Goal: Check status: Check status

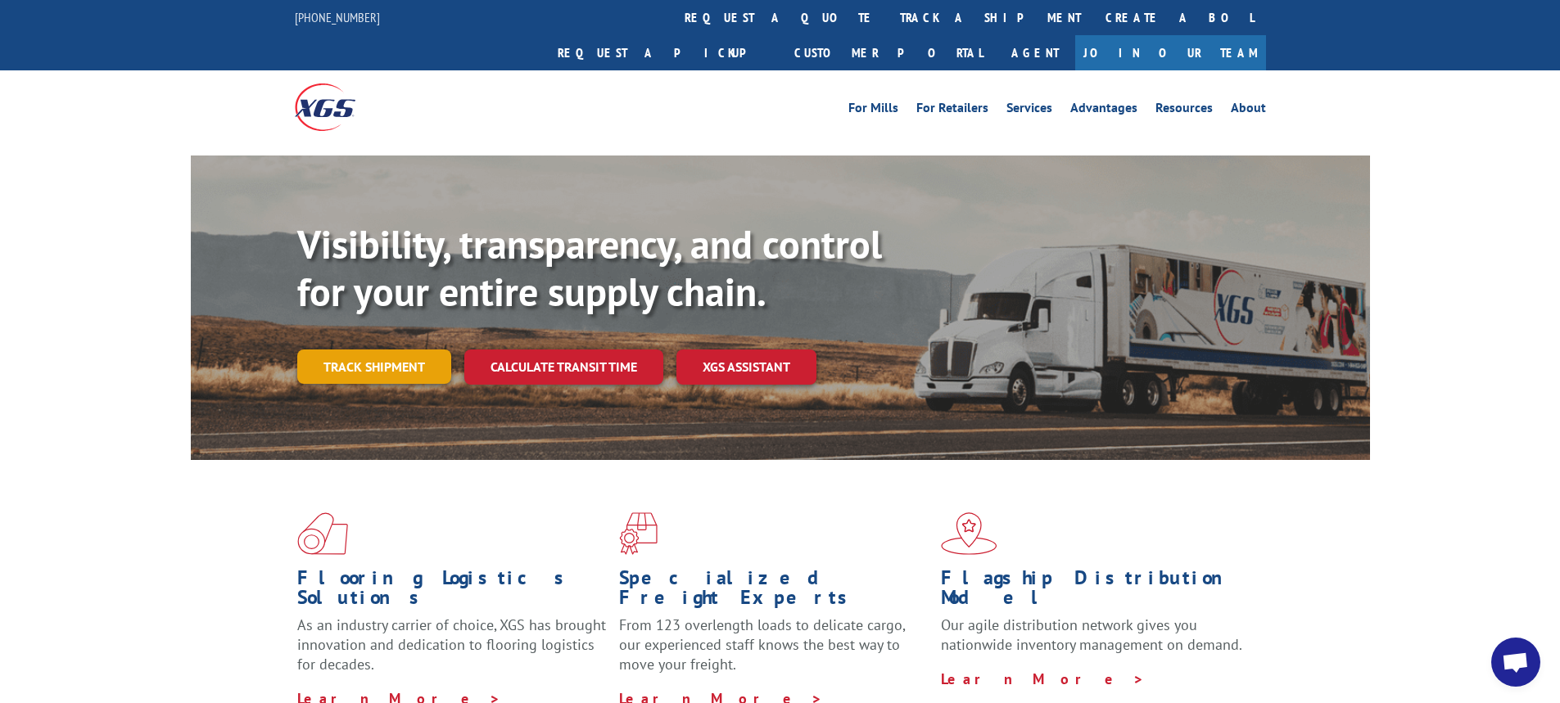
click at [416, 350] on link "Track shipment" at bounding box center [374, 367] width 154 height 34
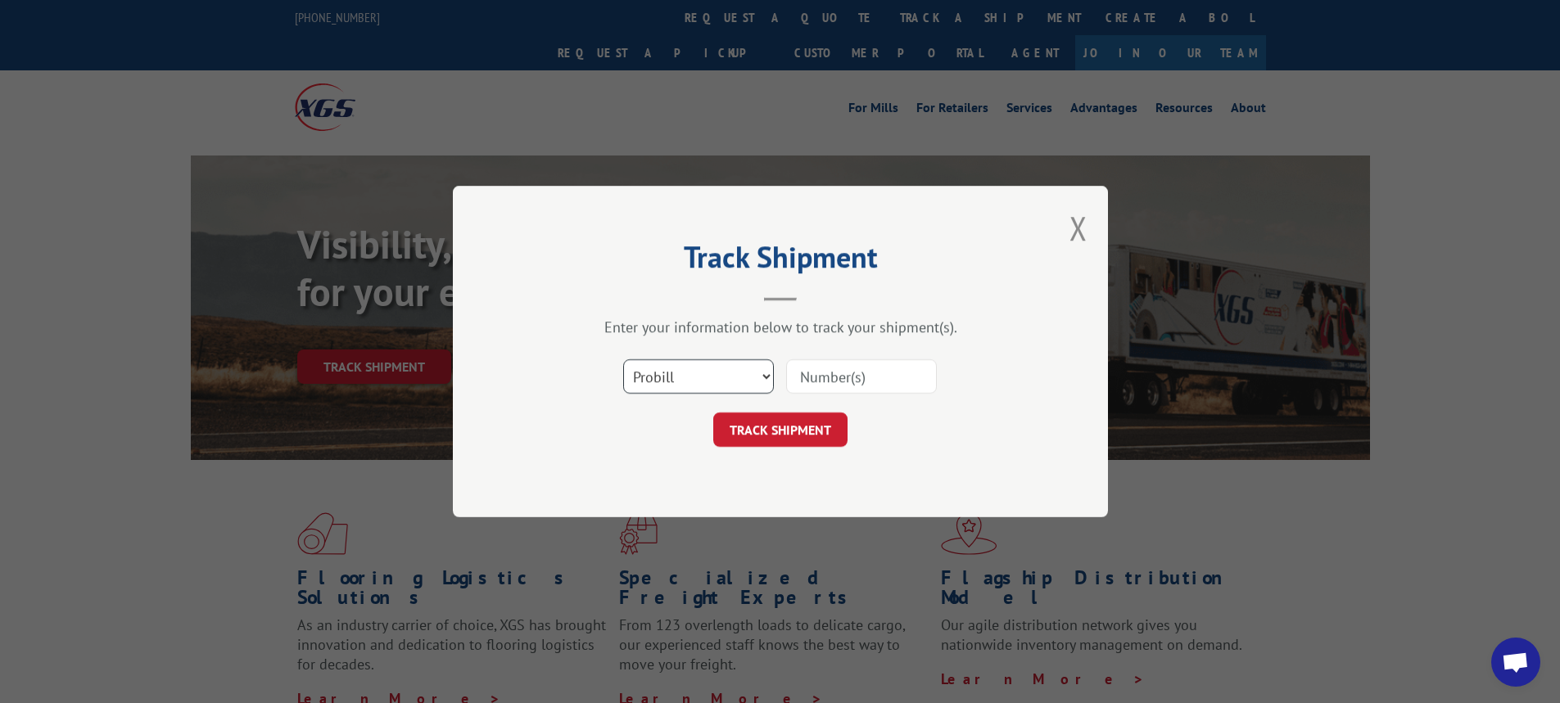
click at [769, 376] on select "Select category... Probill BOL PO" at bounding box center [698, 376] width 151 height 34
select select "bol"
click at [623, 359] on select "Select category... Probill BOL PO" at bounding box center [698, 376] width 151 height 34
click at [830, 373] on input at bounding box center [861, 376] width 151 height 34
type input "16571832"
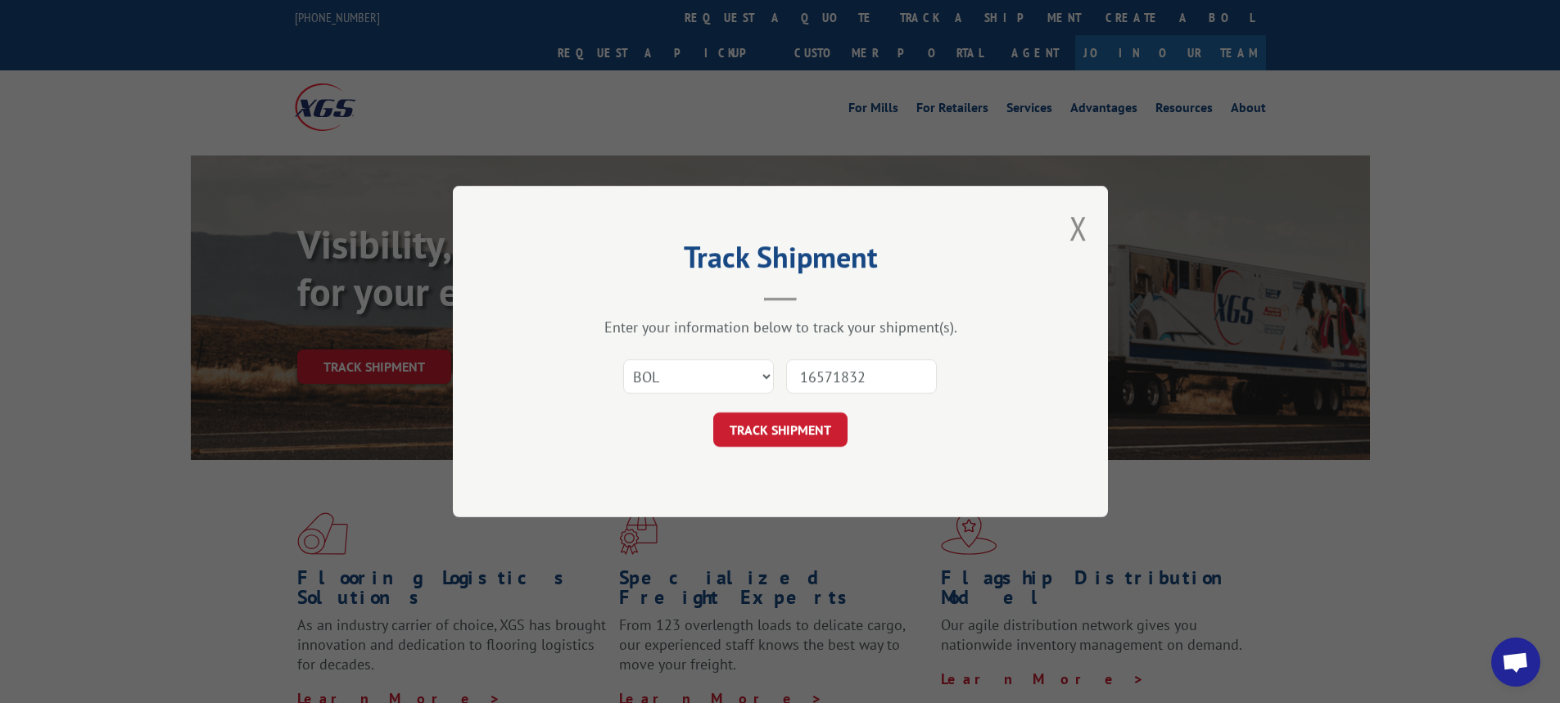
click button "TRACK SHIPMENT" at bounding box center [780, 430] width 134 height 34
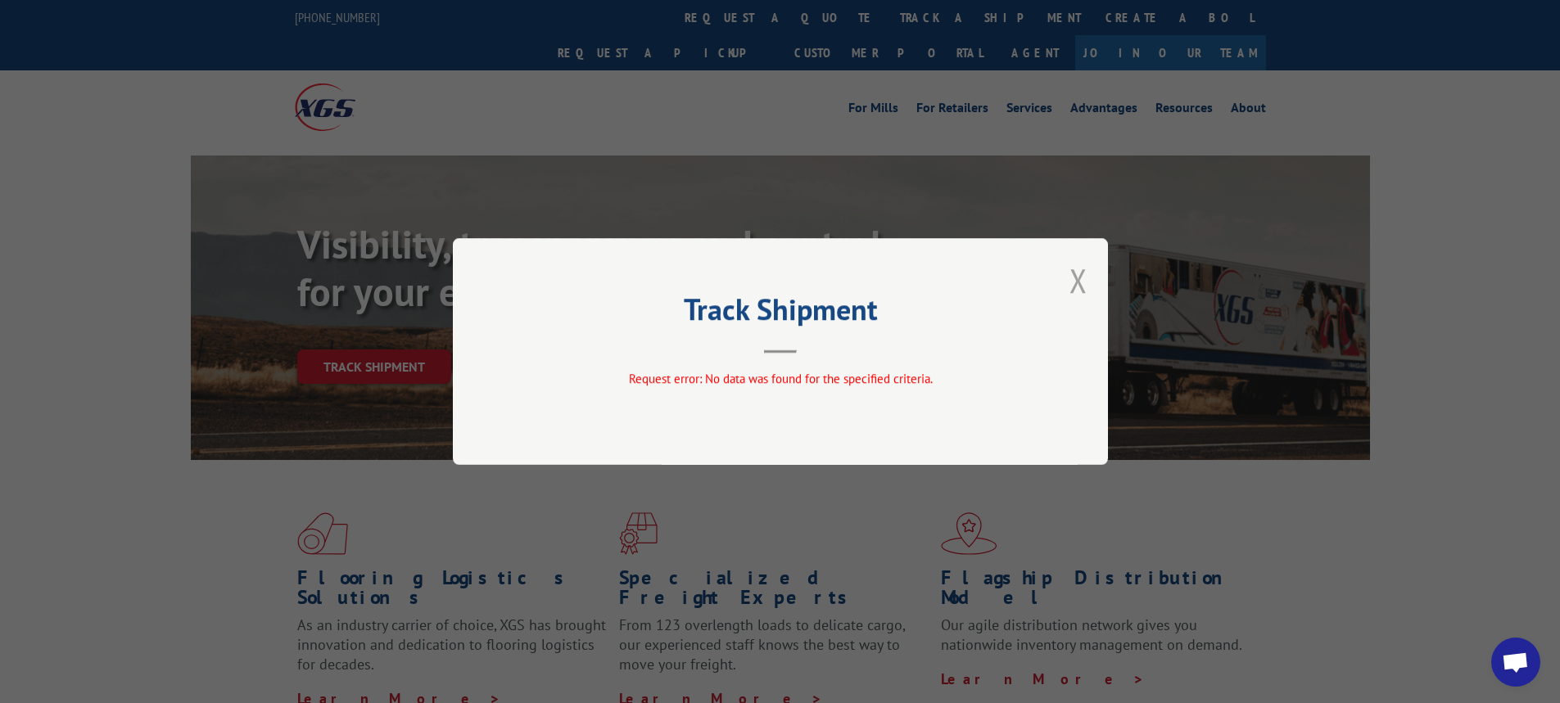
click at [1082, 285] on button "Close modal" at bounding box center [1078, 280] width 18 height 43
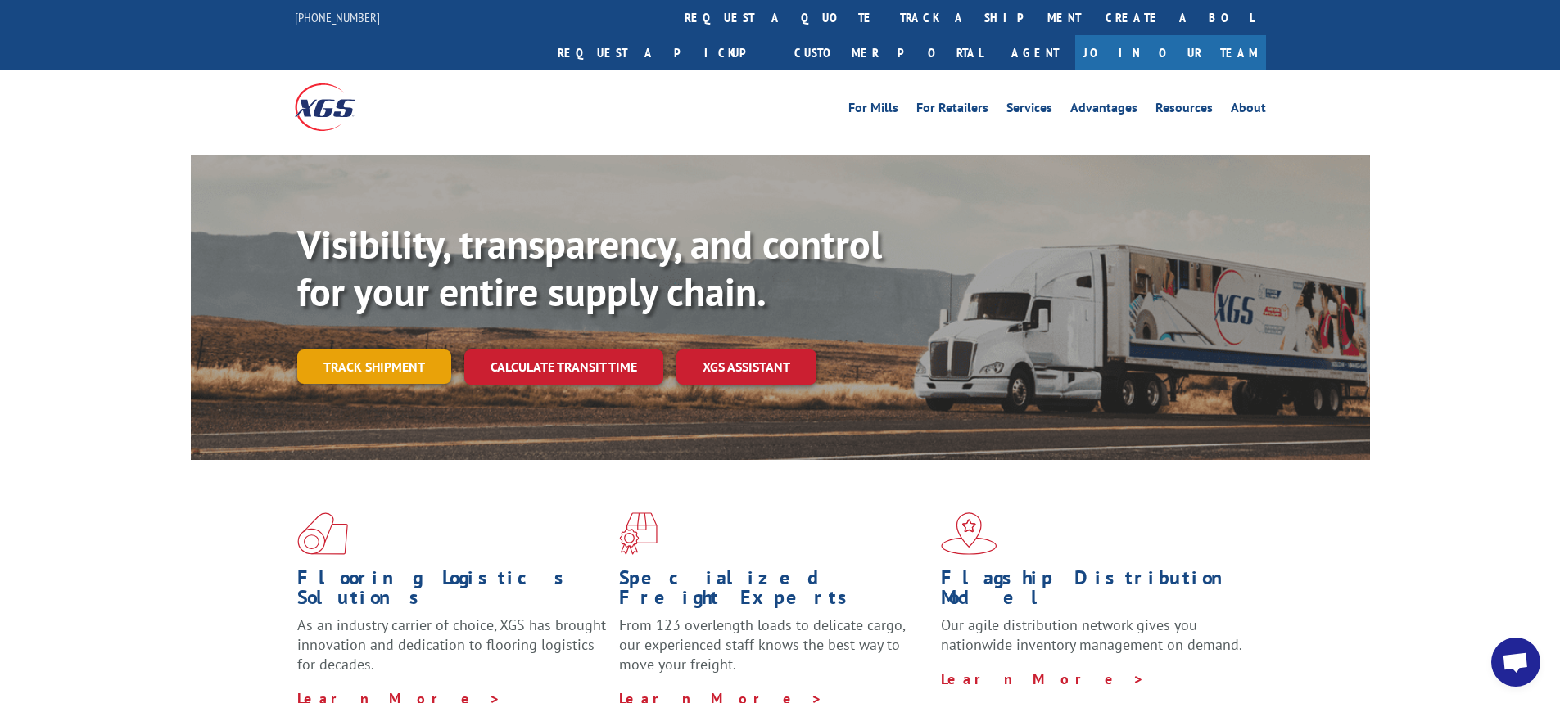
click at [351, 350] on link "Track shipment" at bounding box center [374, 367] width 154 height 34
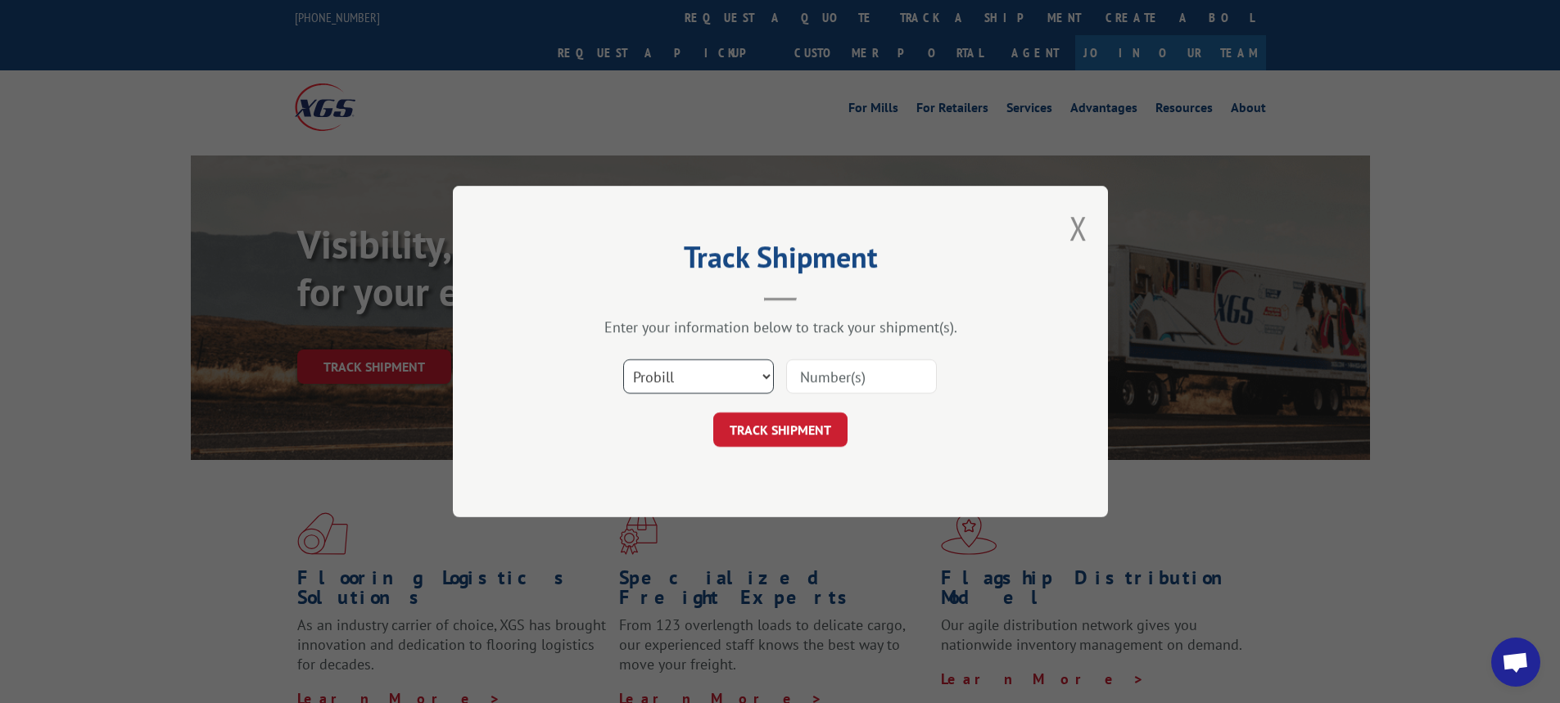
click at [769, 374] on select "Select category... Probill BOL PO" at bounding box center [698, 376] width 151 height 34
select select "bol"
click at [623, 359] on select "Select category... Probill BOL PO" at bounding box center [698, 376] width 151 height 34
click at [807, 369] on input at bounding box center [861, 376] width 151 height 34
type input "7037926"
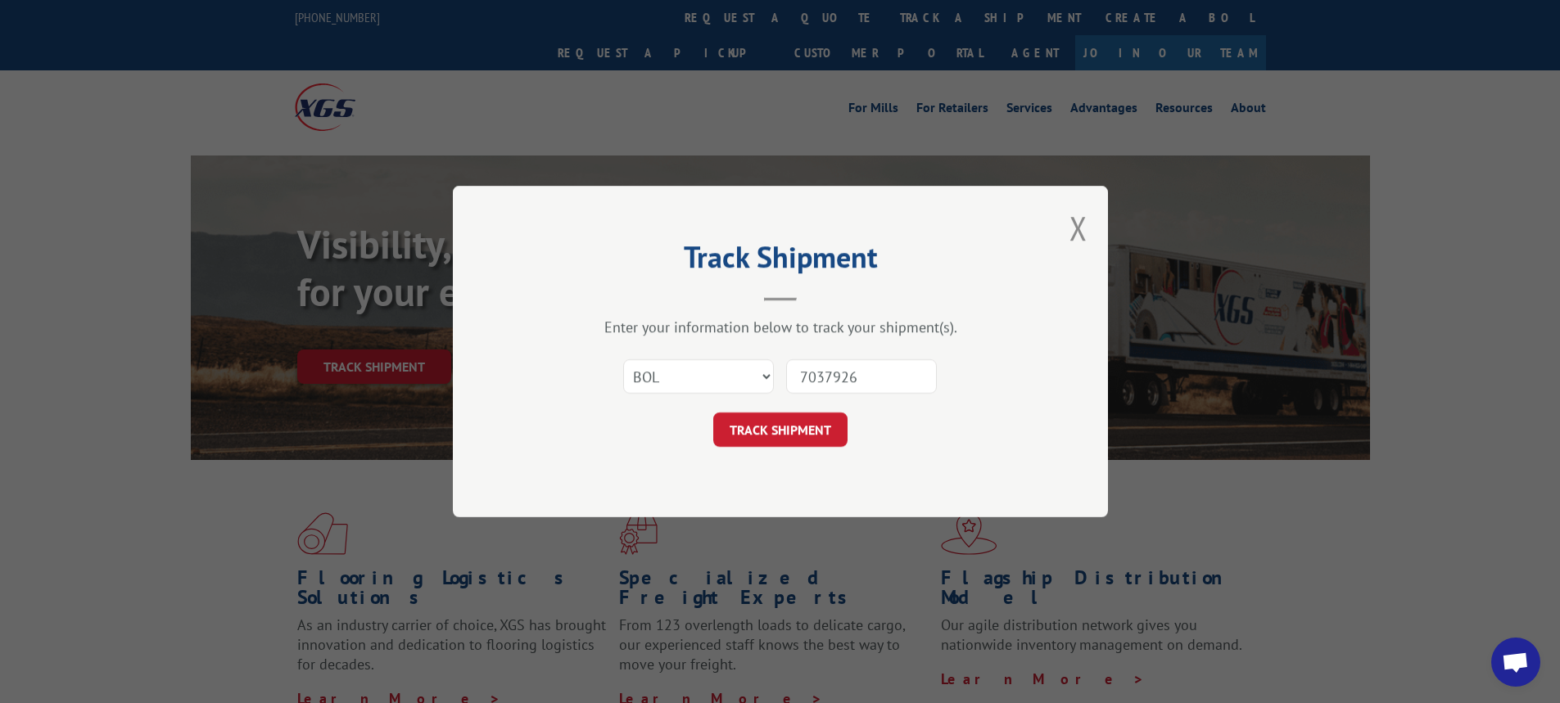
click button "TRACK SHIPMENT" at bounding box center [780, 430] width 134 height 34
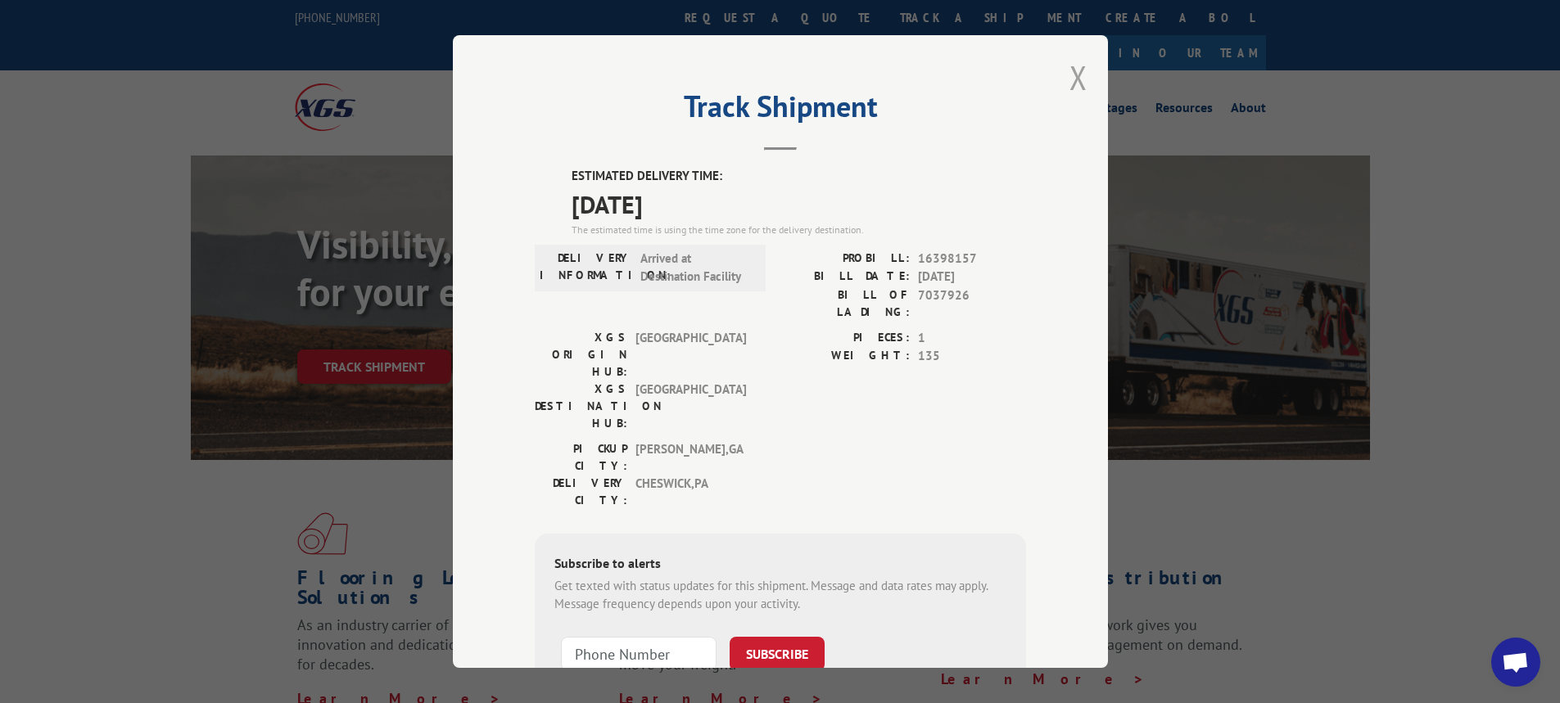
click at [1069, 59] on button "Close modal" at bounding box center [1078, 77] width 18 height 43
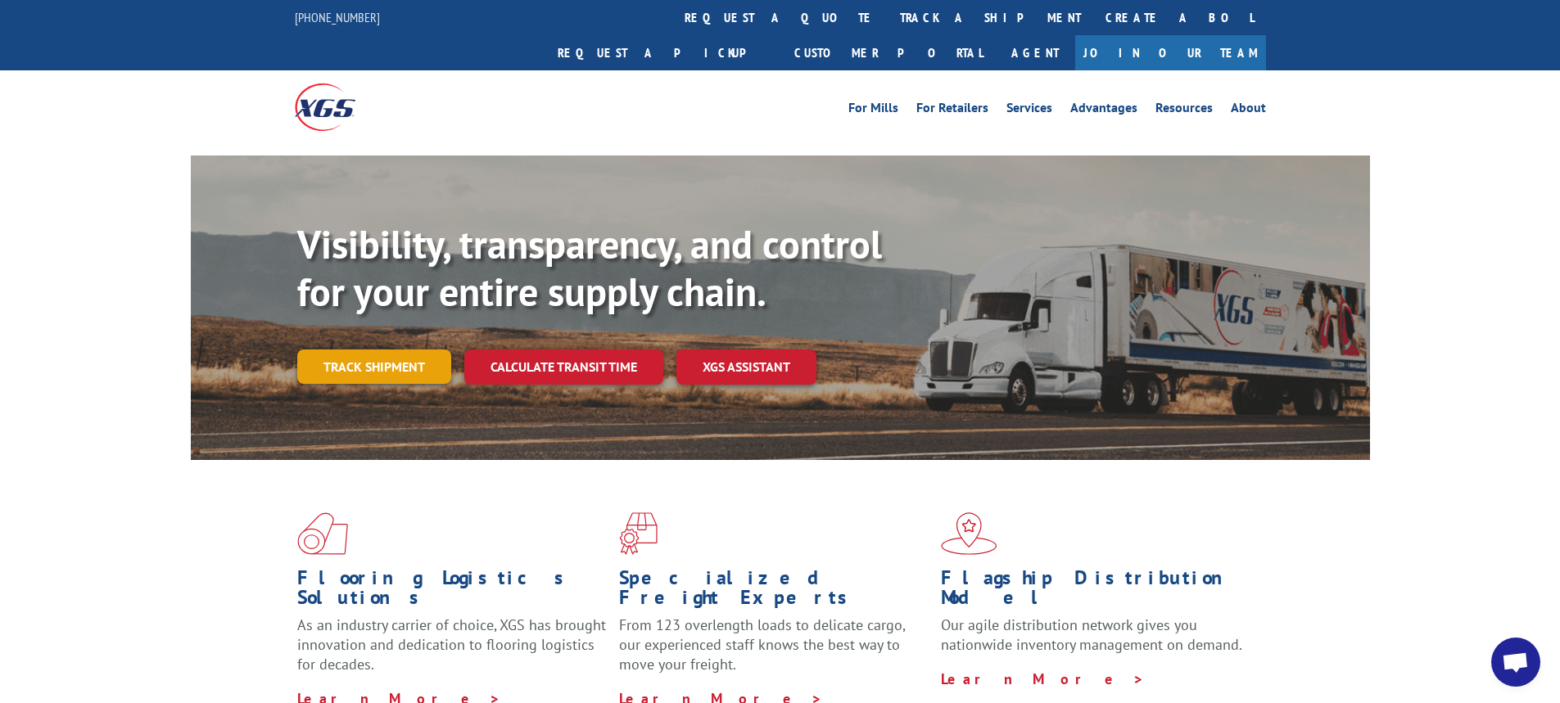
click at [392, 350] on link "Track shipment" at bounding box center [374, 367] width 154 height 34
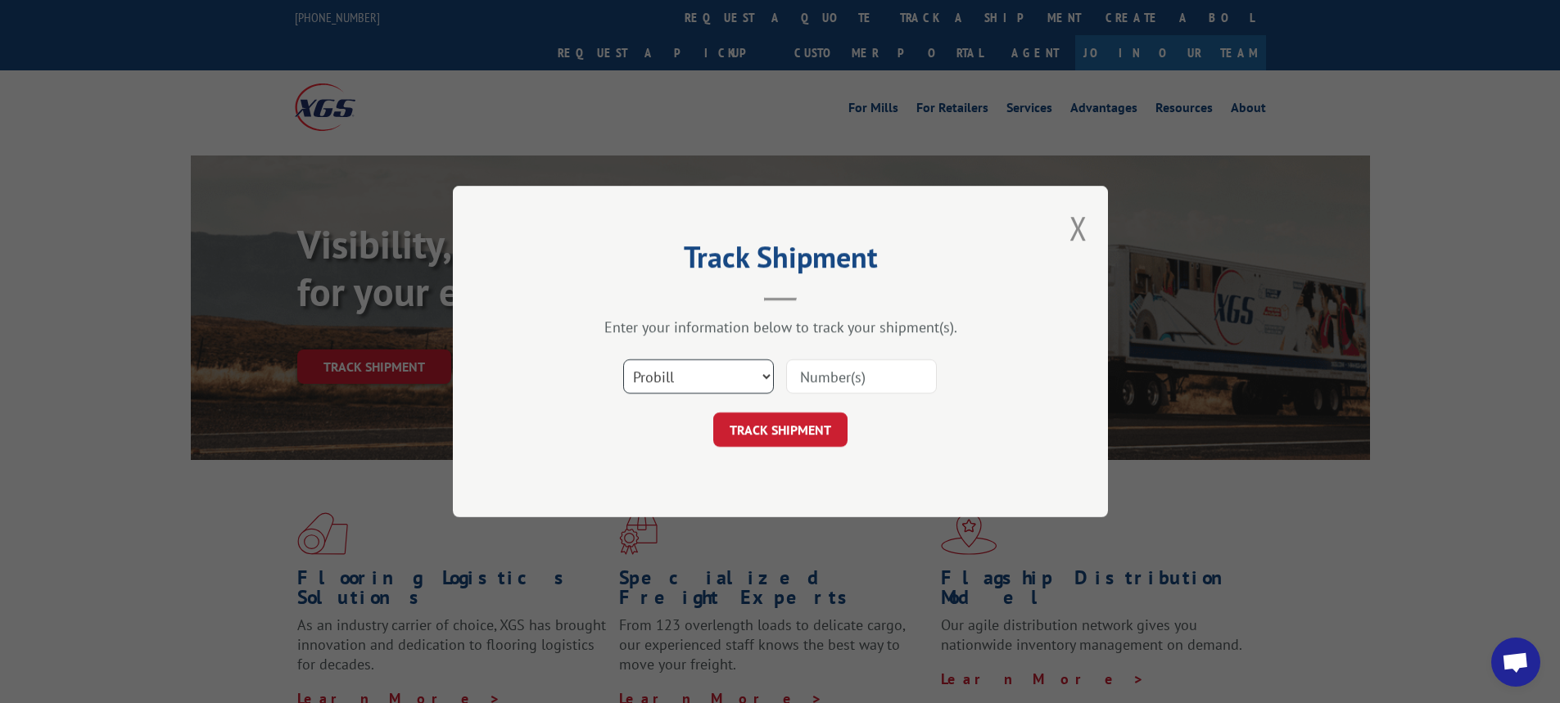
click at [768, 375] on select "Select category... Probill BOL PO" at bounding box center [698, 376] width 151 height 34
select select "bol"
click at [623, 359] on select "Select category... Probill BOL PO" at bounding box center [698, 376] width 151 height 34
click at [815, 380] on input at bounding box center [861, 376] width 151 height 34
type input "7035236"
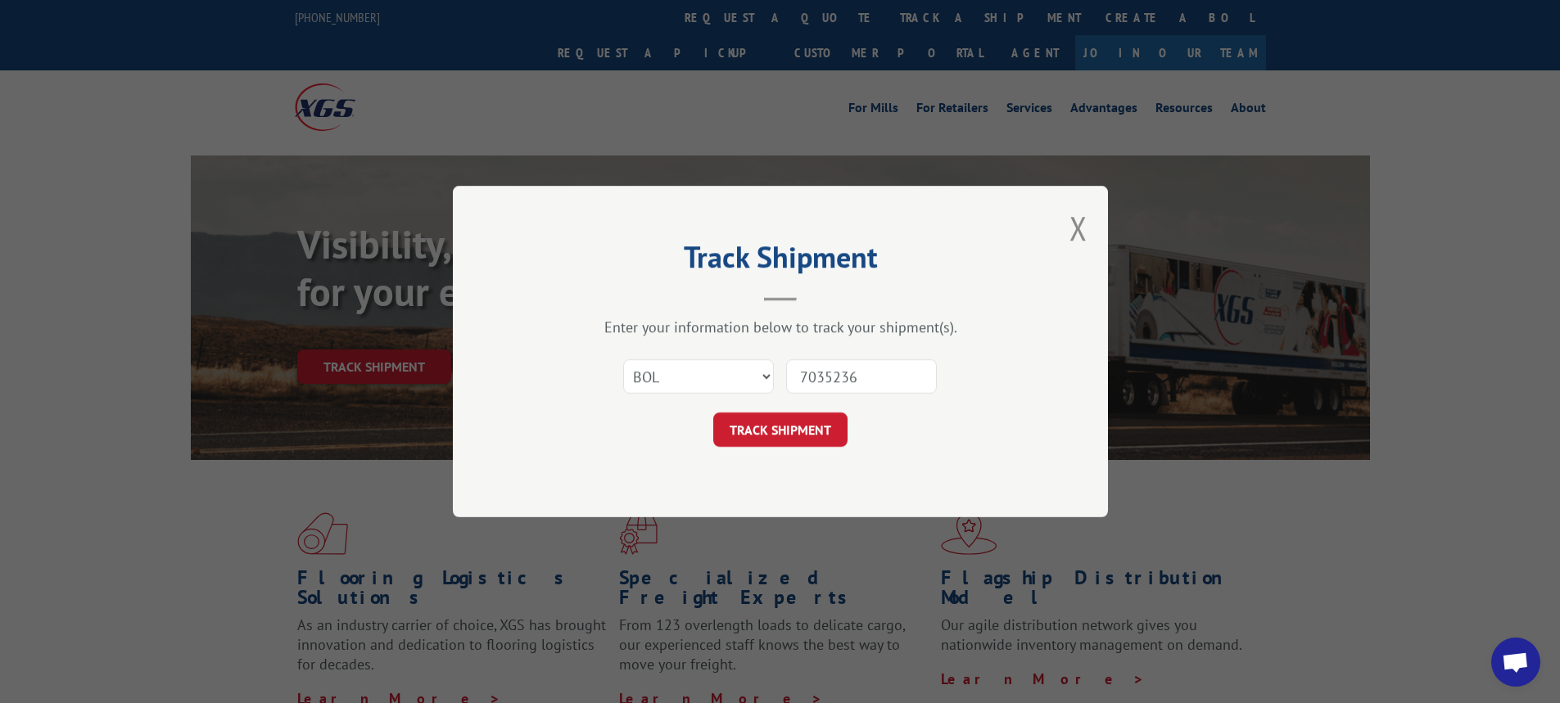
click button "TRACK SHIPMENT" at bounding box center [780, 430] width 134 height 34
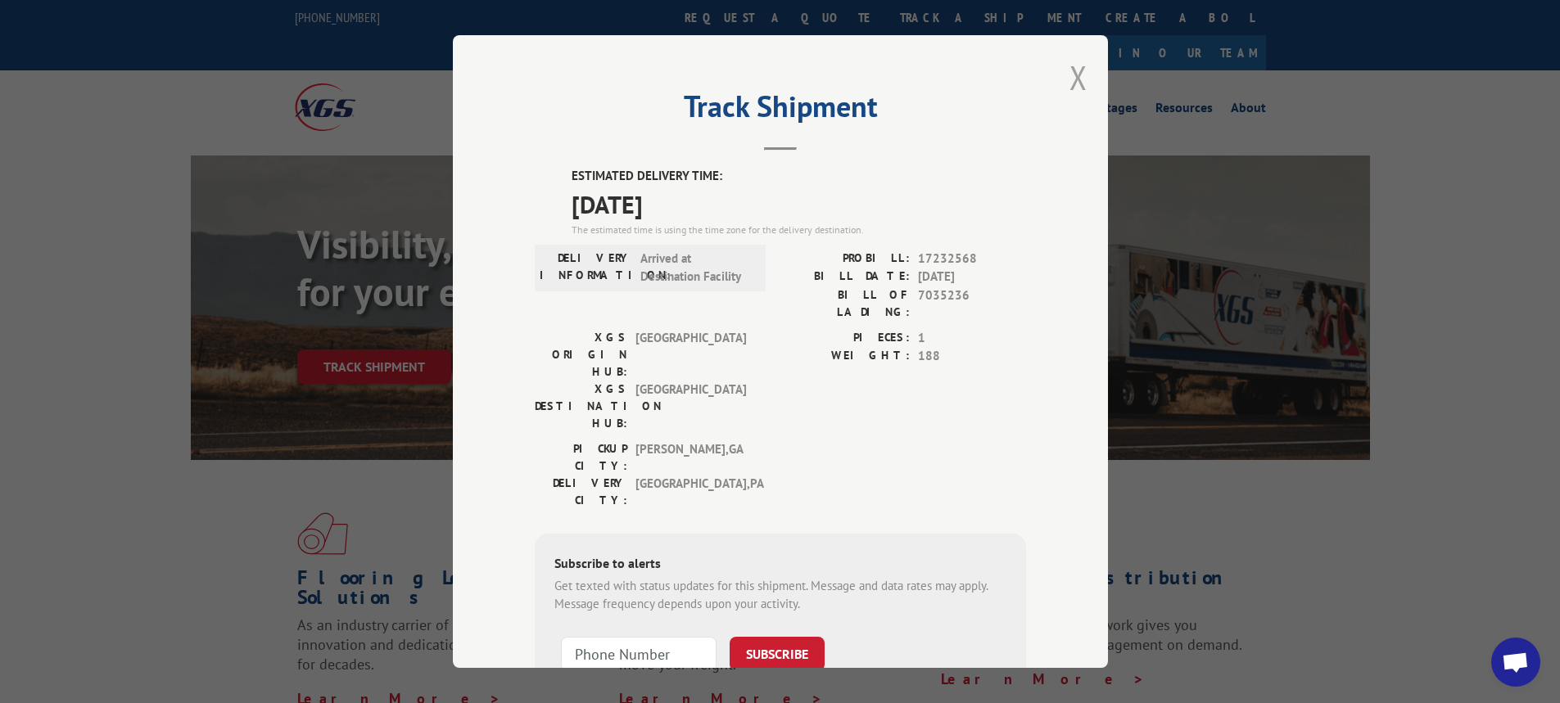
click at [1073, 68] on button "Close modal" at bounding box center [1078, 77] width 18 height 43
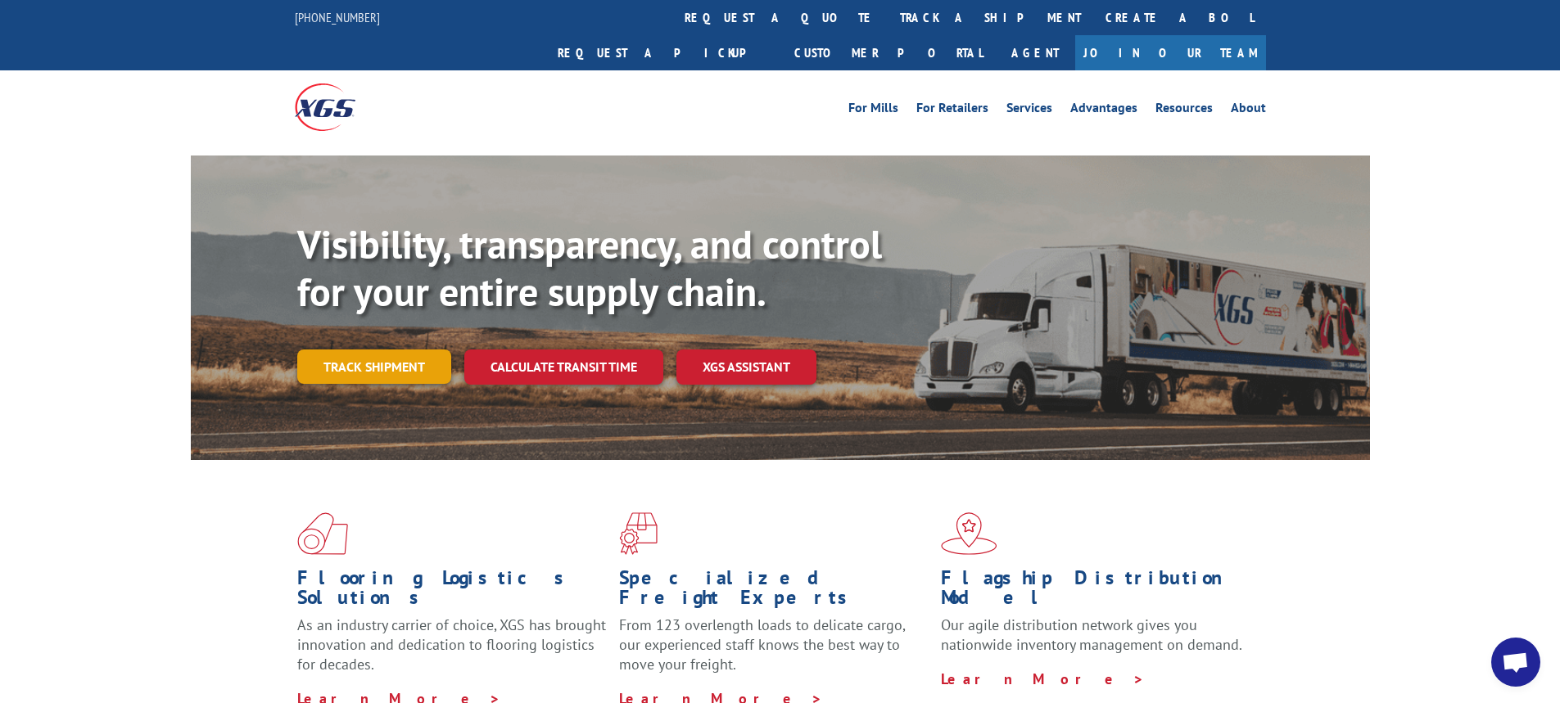
click at [398, 350] on link "Track shipment" at bounding box center [374, 367] width 154 height 34
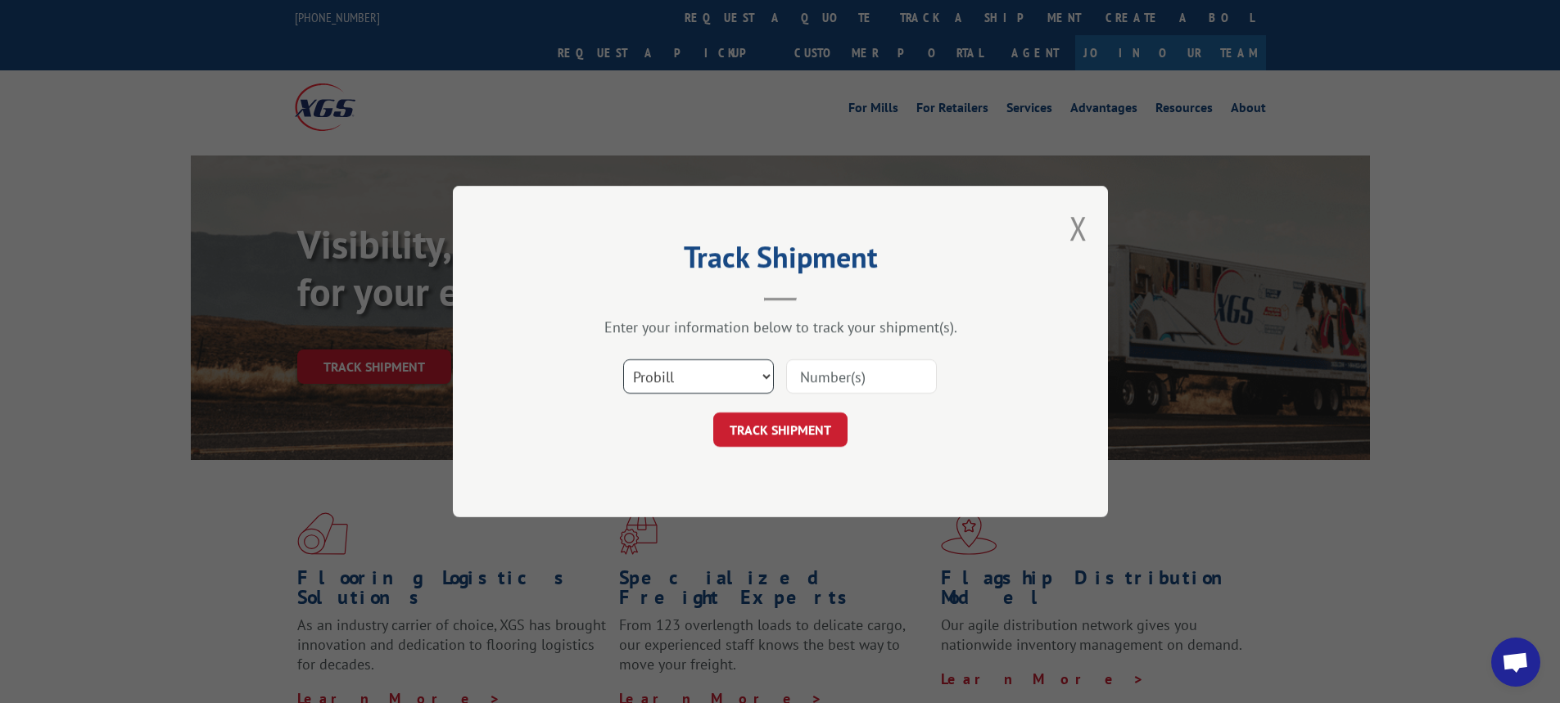
click at [769, 376] on select "Select category... Probill BOL PO" at bounding box center [698, 376] width 151 height 34
select select "bol"
click at [623, 359] on select "Select category... Probill BOL PO" at bounding box center [698, 376] width 151 height 34
click at [816, 377] on input at bounding box center [861, 376] width 151 height 34
type input "54400443"
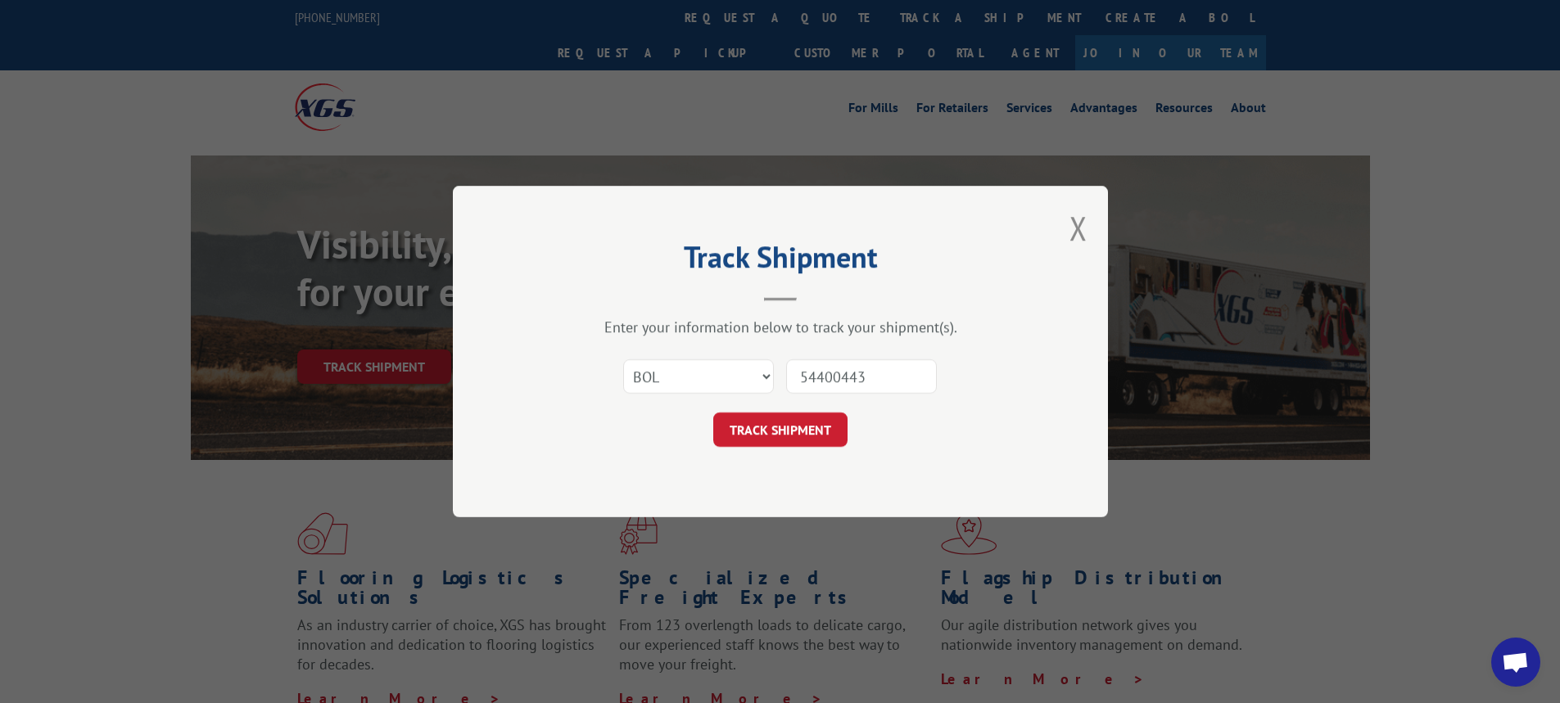
click button "TRACK SHIPMENT" at bounding box center [780, 430] width 134 height 34
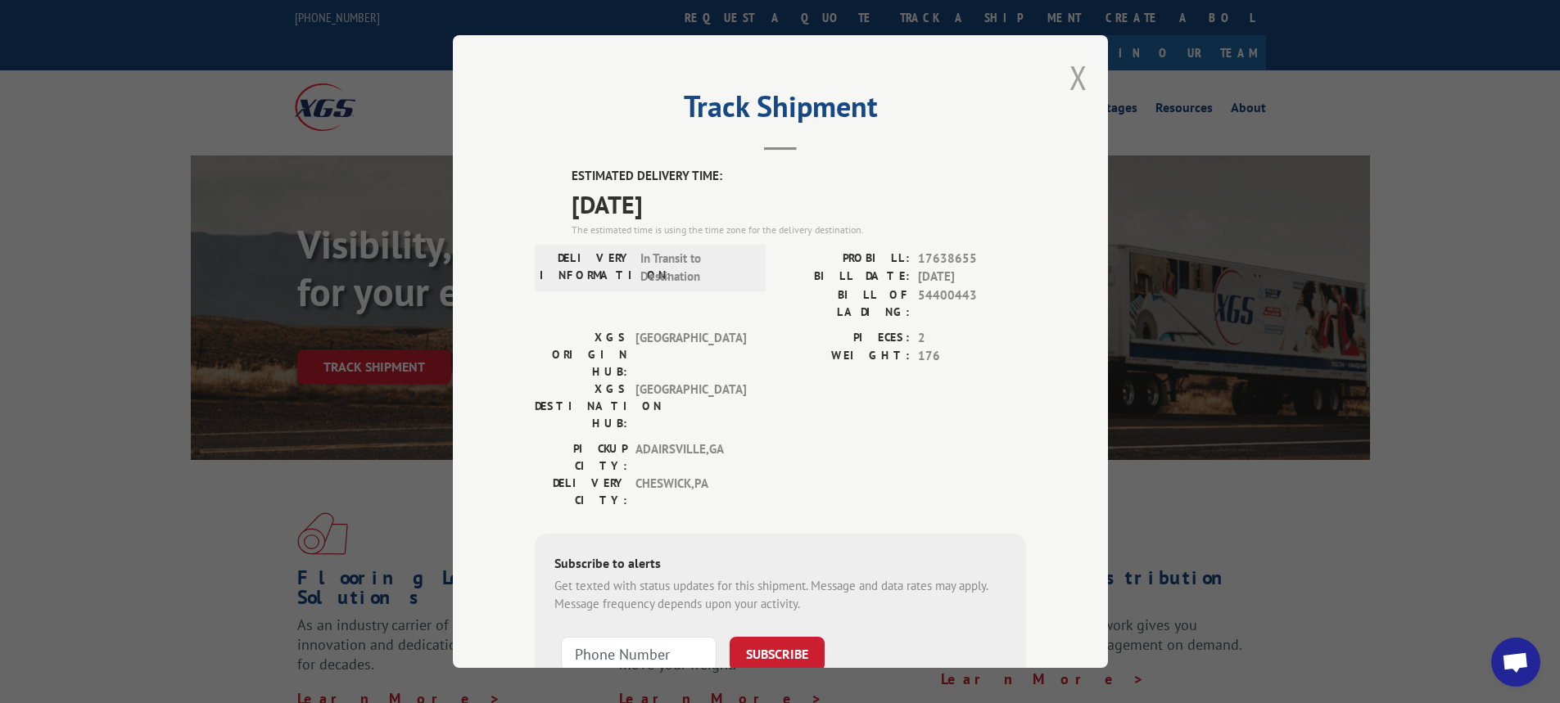
click at [1069, 69] on button "Close modal" at bounding box center [1078, 77] width 18 height 43
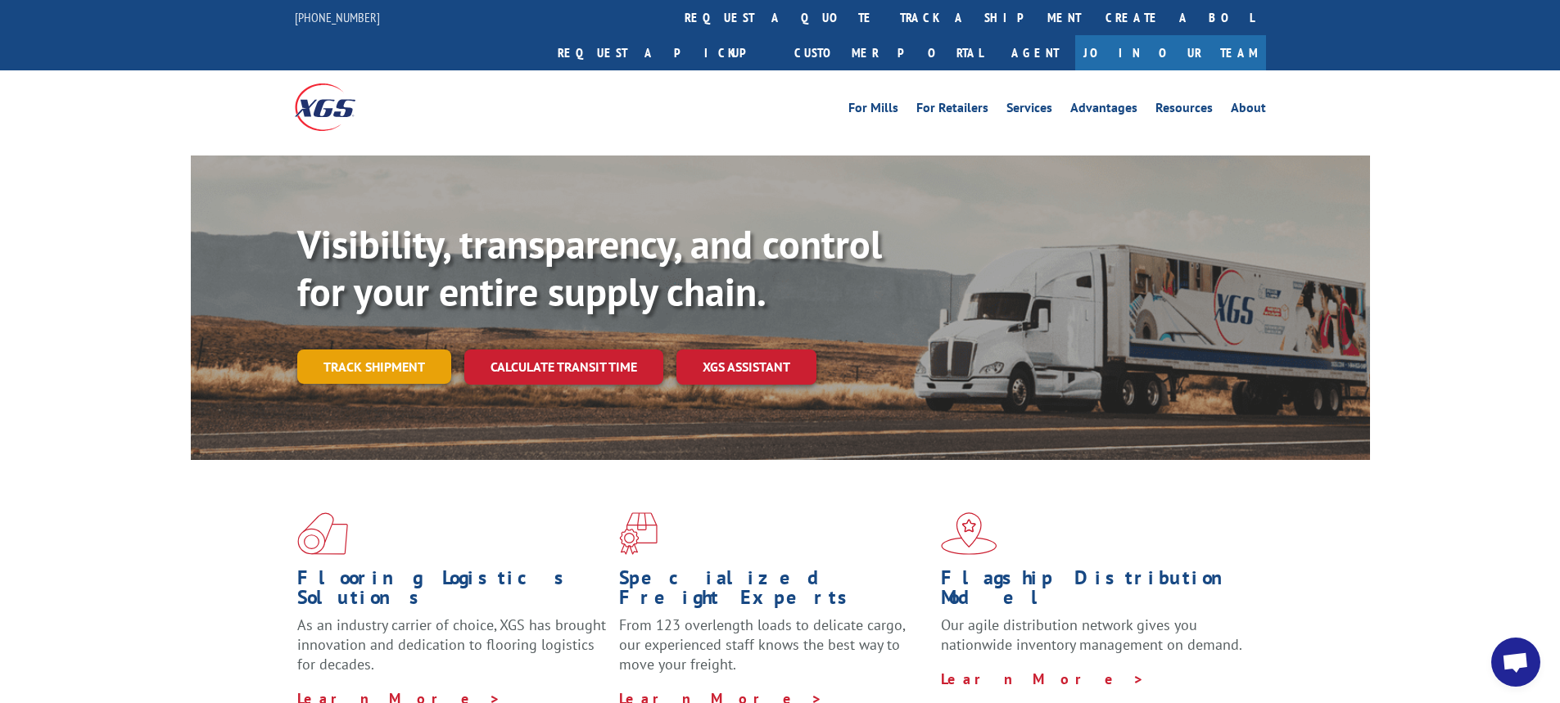
click at [426, 350] on link "Track shipment" at bounding box center [374, 367] width 154 height 34
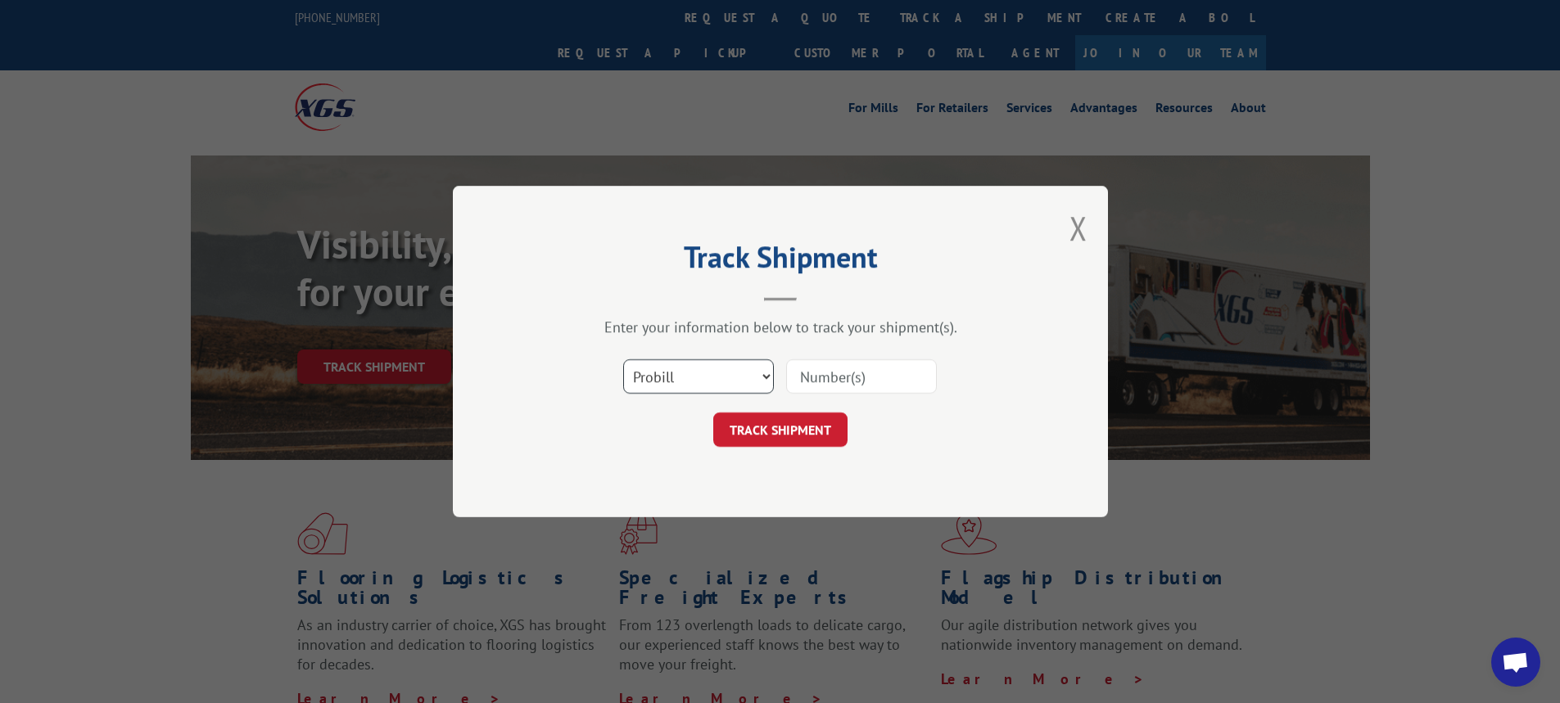
drag, startPoint x: 763, startPoint y: 371, endPoint x: 746, endPoint y: 380, distance: 19.4
click at [763, 371] on select "Select category... Probill BOL PO" at bounding box center [698, 376] width 151 height 34
select select "bol"
click at [623, 359] on select "Select category... Probill BOL PO" at bounding box center [698, 376] width 151 height 34
click at [808, 377] on input at bounding box center [861, 376] width 151 height 34
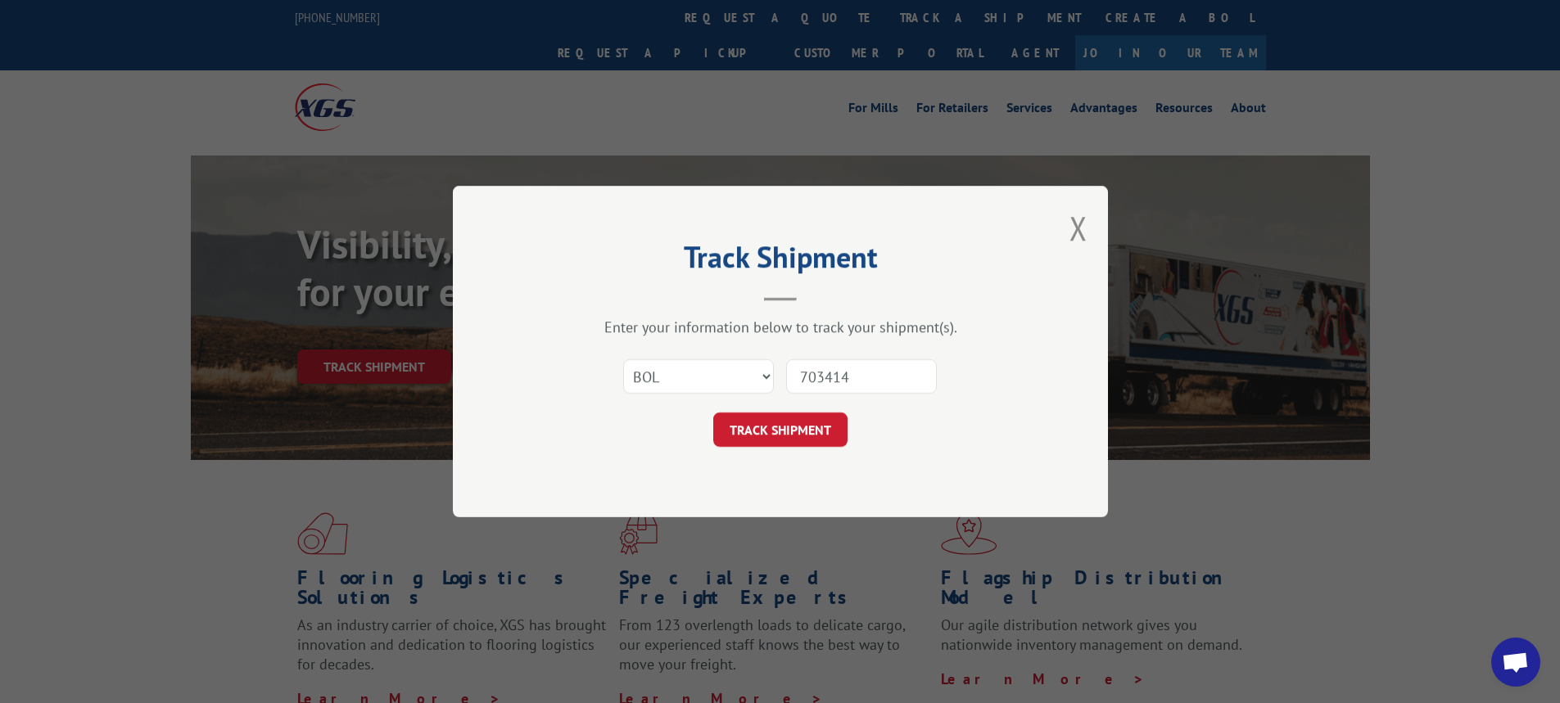
type input "7034140"
click button "TRACK SHIPMENT" at bounding box center [780, 430] width 134 height 34
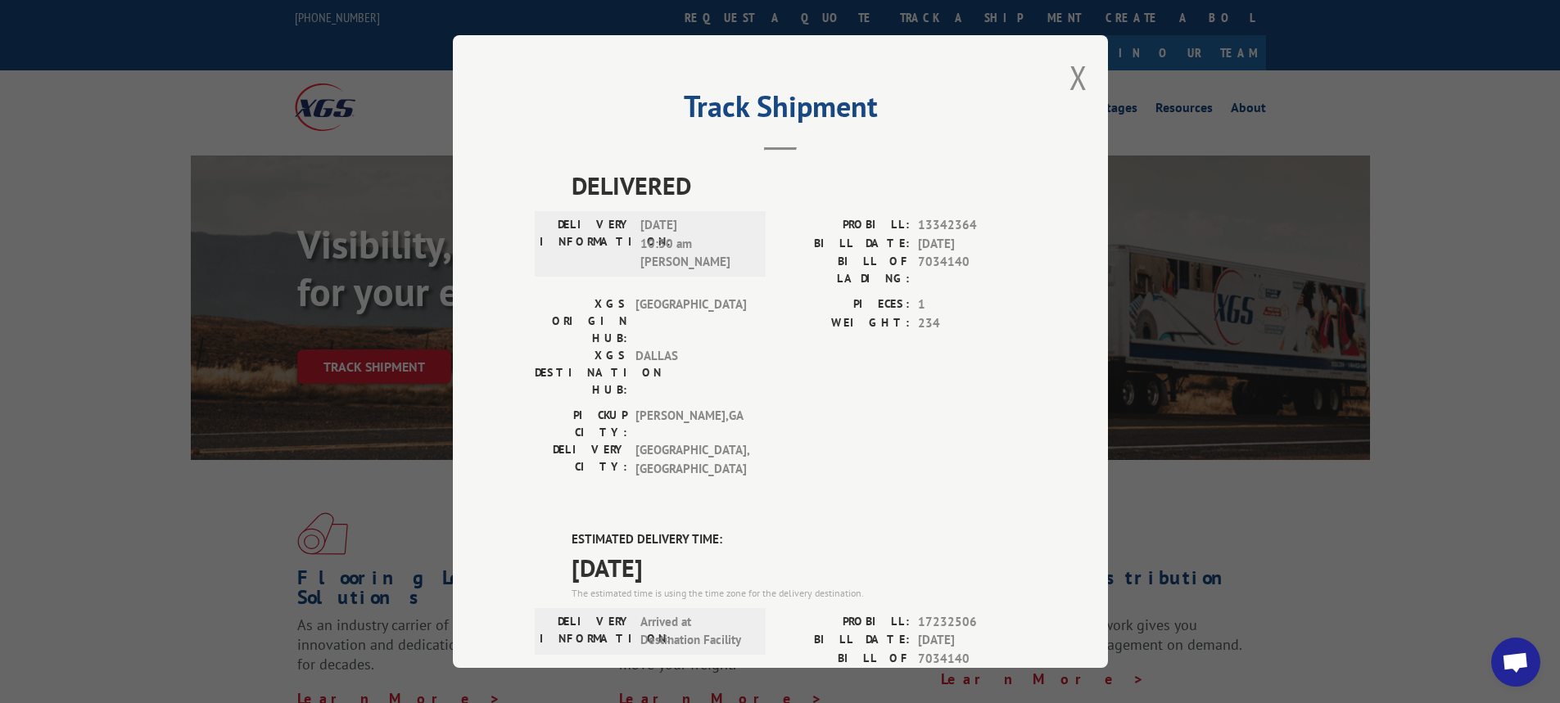
click at [1084, 74] on div "Track Shipment DELIVERED DELIVERY INFORMATION: [DATE] 10:30 am [PERSON_NAME] PR…" at bounding box center [780, 351] width 655 height 633
click at [1073, 79] on button "Close modal" at bounding box center [1078, 77] width 18 height 43
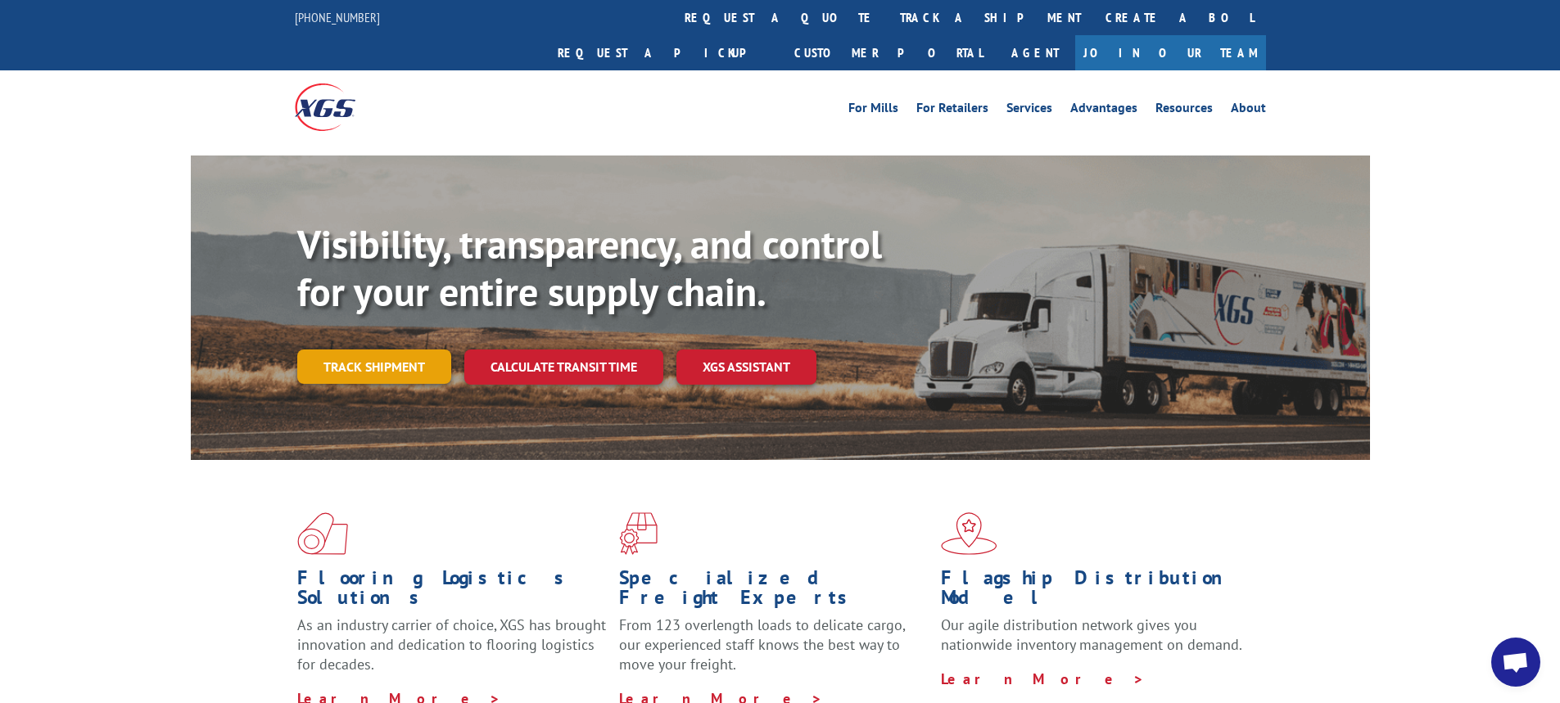
click at [409, 350] on link "Track shipment" at bounding box center [374, 367] width 154 height 34
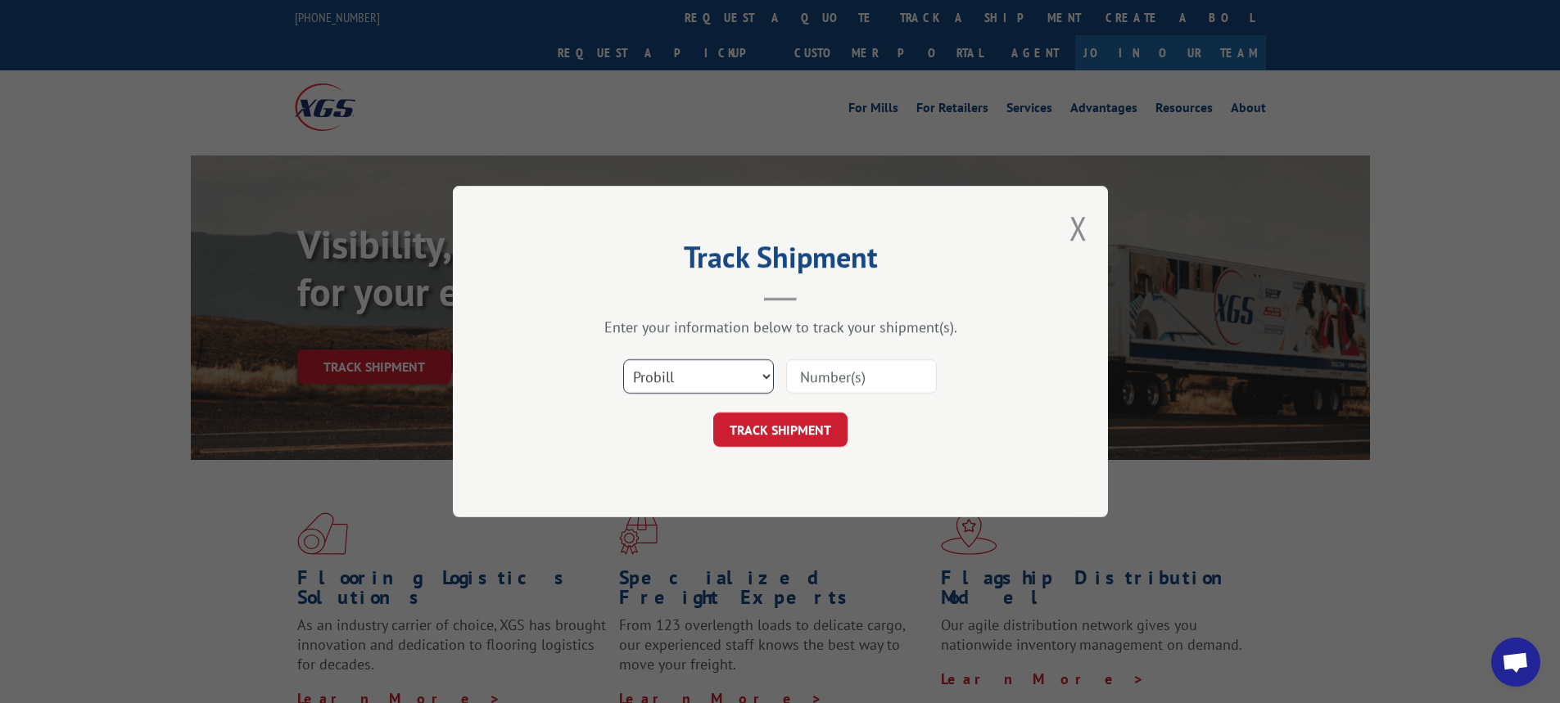
drag, startPoint x: 768, startPoint y: 377, endPoint x: 758, endPoint y: 378, distance: 10.0
click at [768, 377] on select "Select category... Probill BOL PO" at bounding box center [698, 376] width 151 height 34
select select "bol"
click at [623, 359] on select "Select category... Probill BOL PO" at bounding box center [698, 376] width 151 height 34
click at [804, 373] on input at bounding box center [861, 376] width 151 height 34
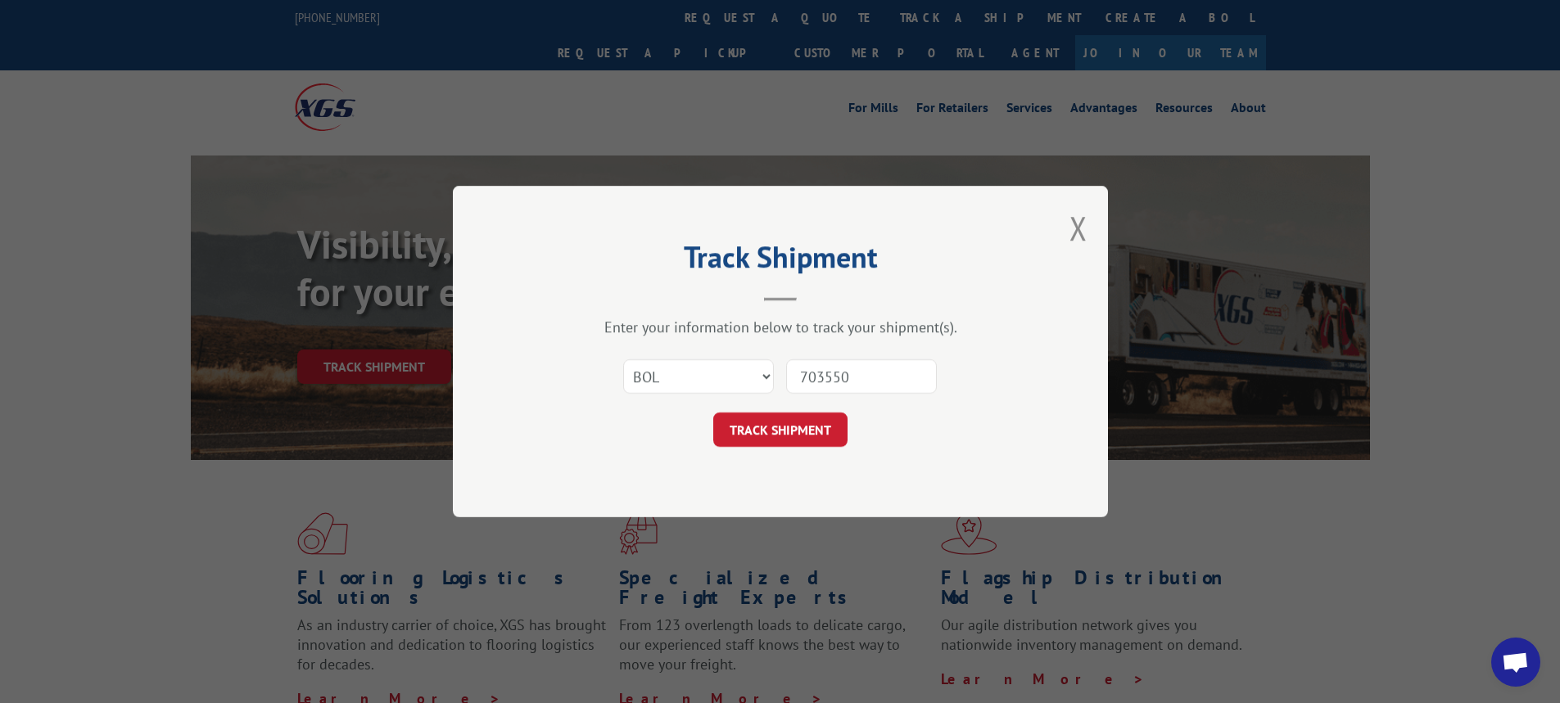
type input "7035509"
click button "TRACK SHIPMENT" at bounding box center [780, 430] width 134 height 34
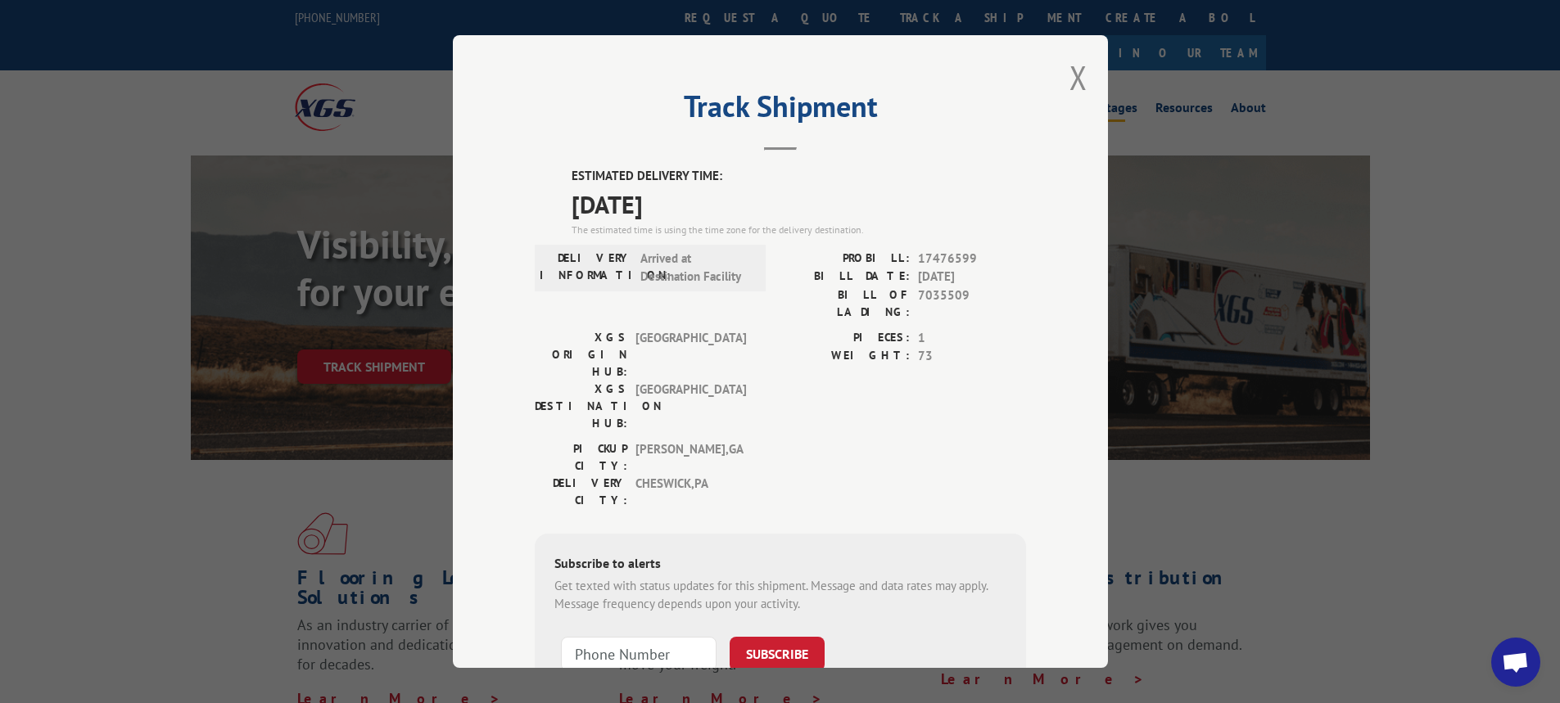
click at [1069, 66] on button "Close modal" at bounding box center [1078, 77] width 18 height 43
